Goal: Find specific page/section: Find specific page/section

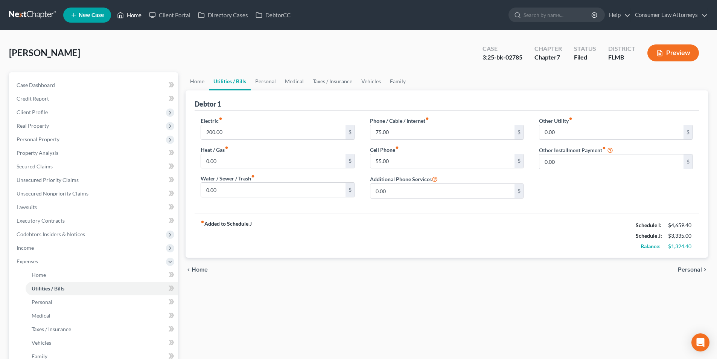
click at [137, 19] on link "Home" at bounding box center [129, 15] width 32 height 14
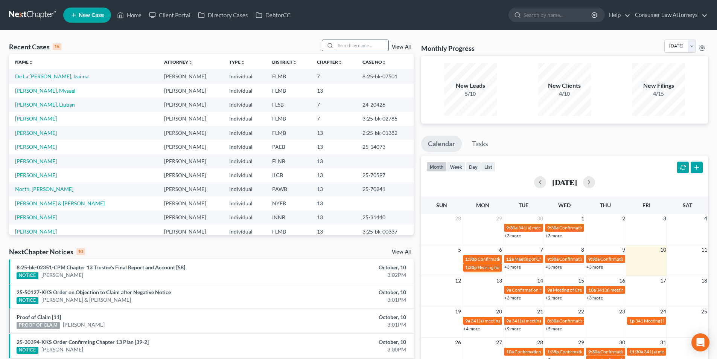
click at [344, 42] on input "search" at bounding box center [362, 45] width 53 height 11
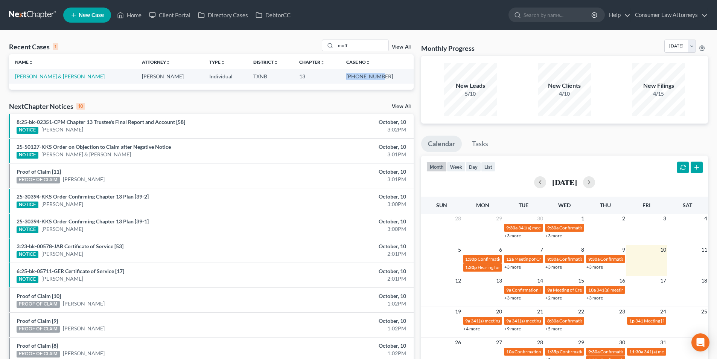
drag, startPoint x: 396, startPoint y: 76, endPoint x: 363, endPoint y: 76, distance: 32.8
click at [363, 76] on td "[PHONE_NUMBER]" at bounding box center [376, 76] width 73 height 14
copy td "[PHONE_NUMBER]"
drag, startPoint x: 344, startPoint y: 47, endPoint x: 334, endPoint y: 47, distance: 9.4
click at [336, 47] on div "moff" at bounding box center [355, 46] width 67 height 12
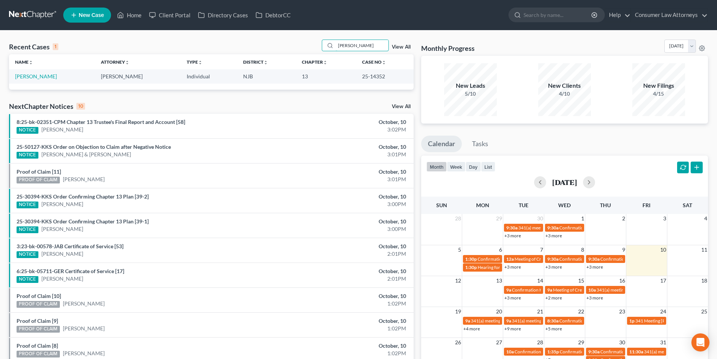
type input "[PERSON_NAME]"
drag, startPoint x: 378, startPoint y: 76, endPoint x: 355, endPoint y: 76, distance: 23.0
click at [356, 76] on td "25-14352" at bounding box center [385, 76] width 58 height 14
copy td "25-14352"
